Goal: Information Seeking & Learning: Stay updated

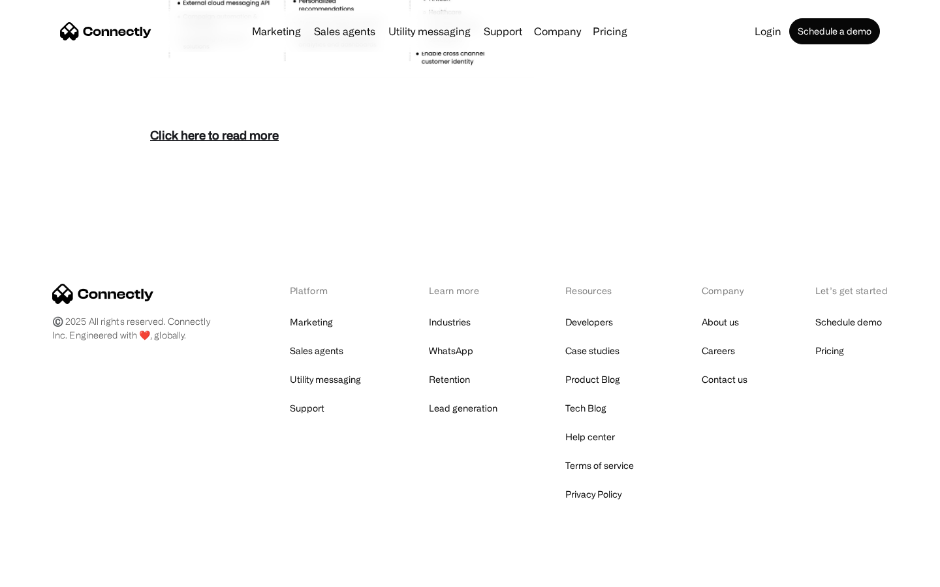
scroll to position [5658, 0]
